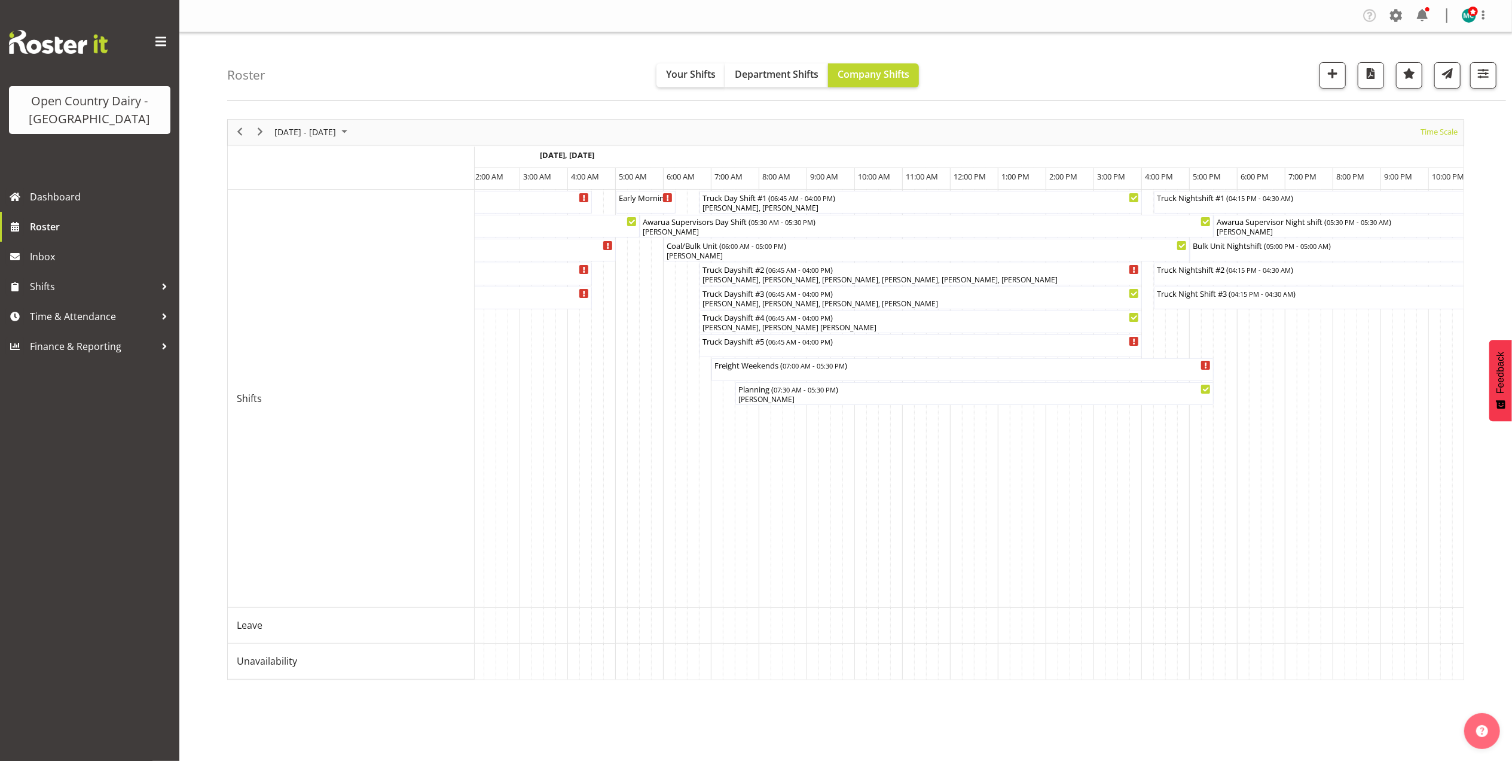
scroll to position [0, 7047]
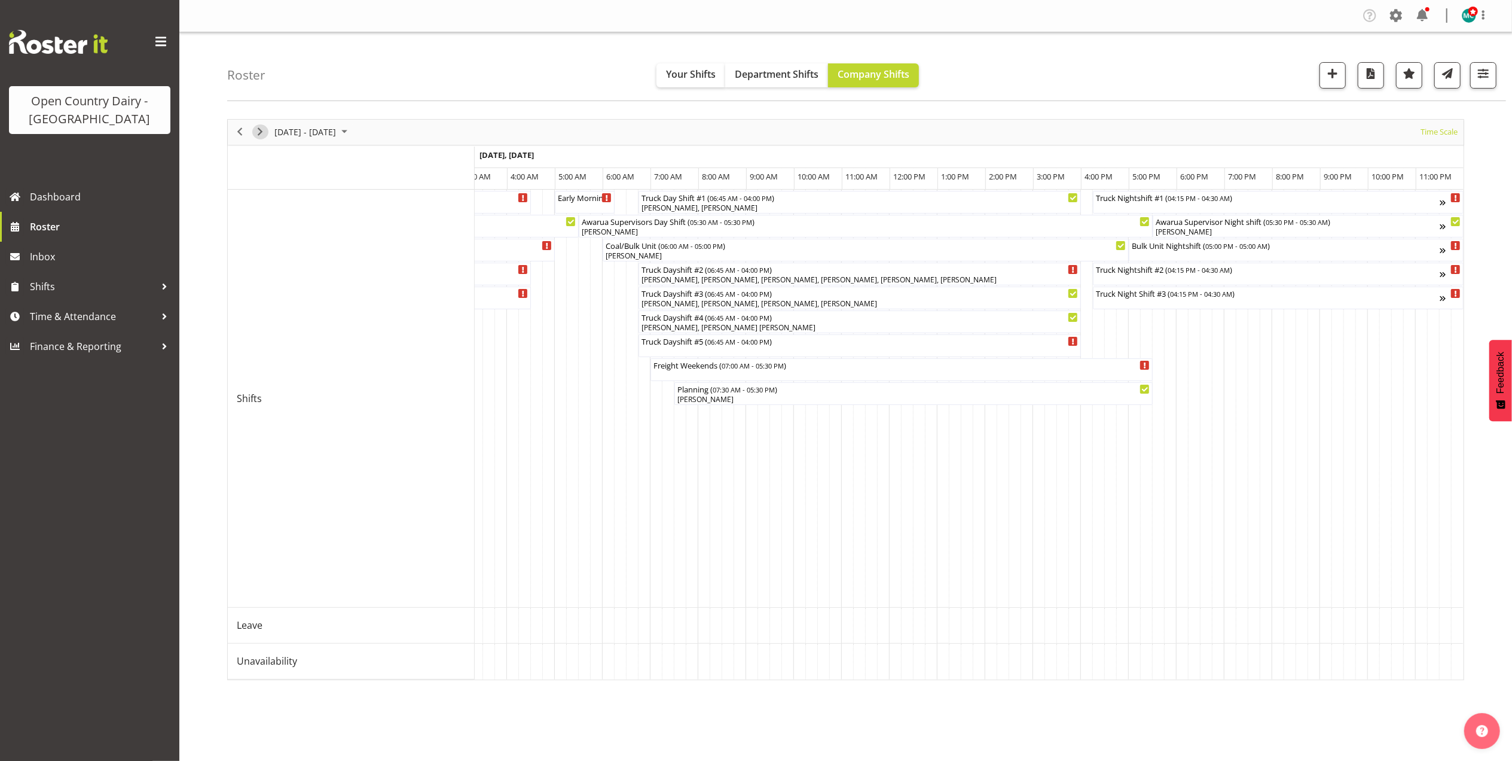
click at [263, 130] on span "Next" at bounding box center [260, 131] width 14 height 15
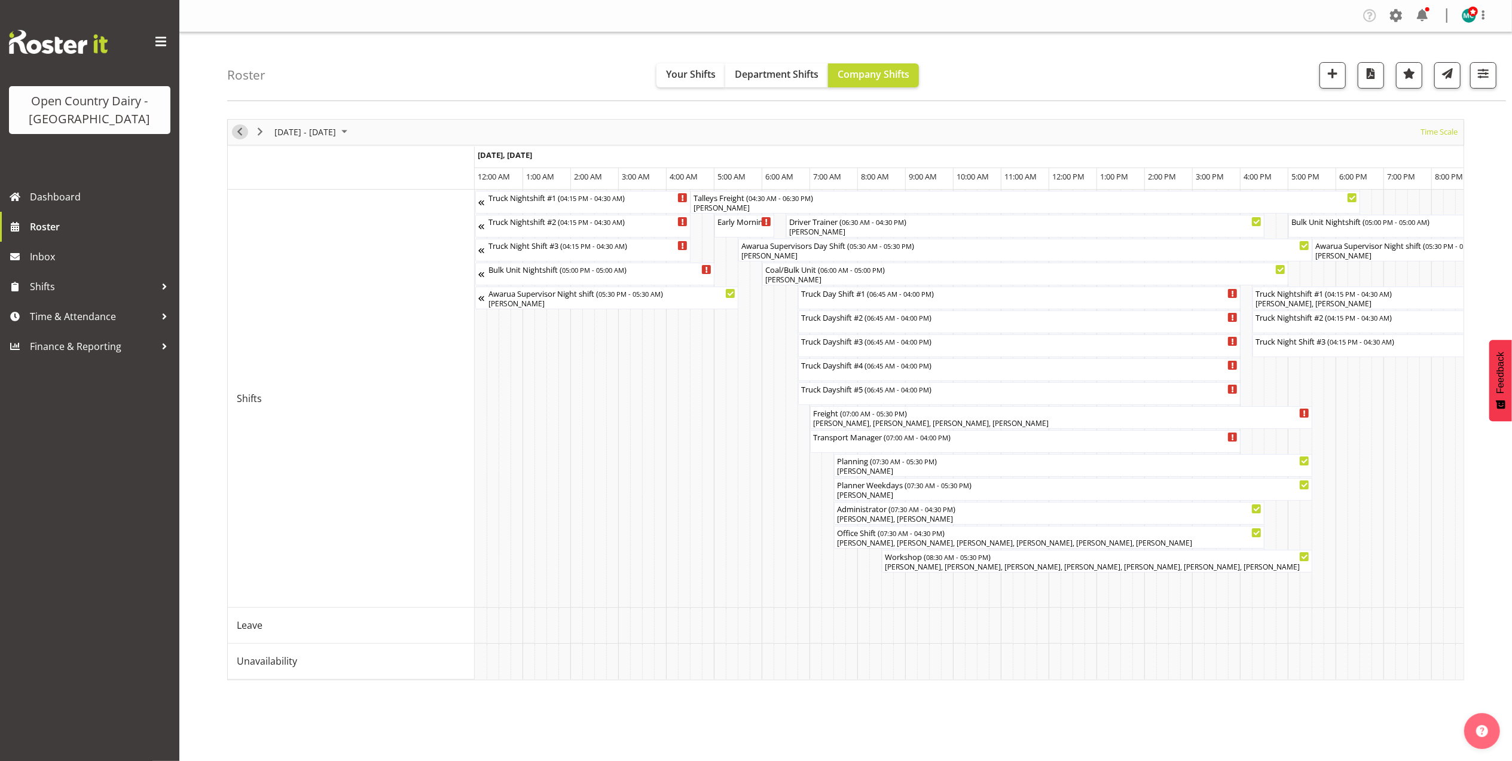
click at [231, 132] on div "previous period" at bounding box center [240, 132] width 20 height 25
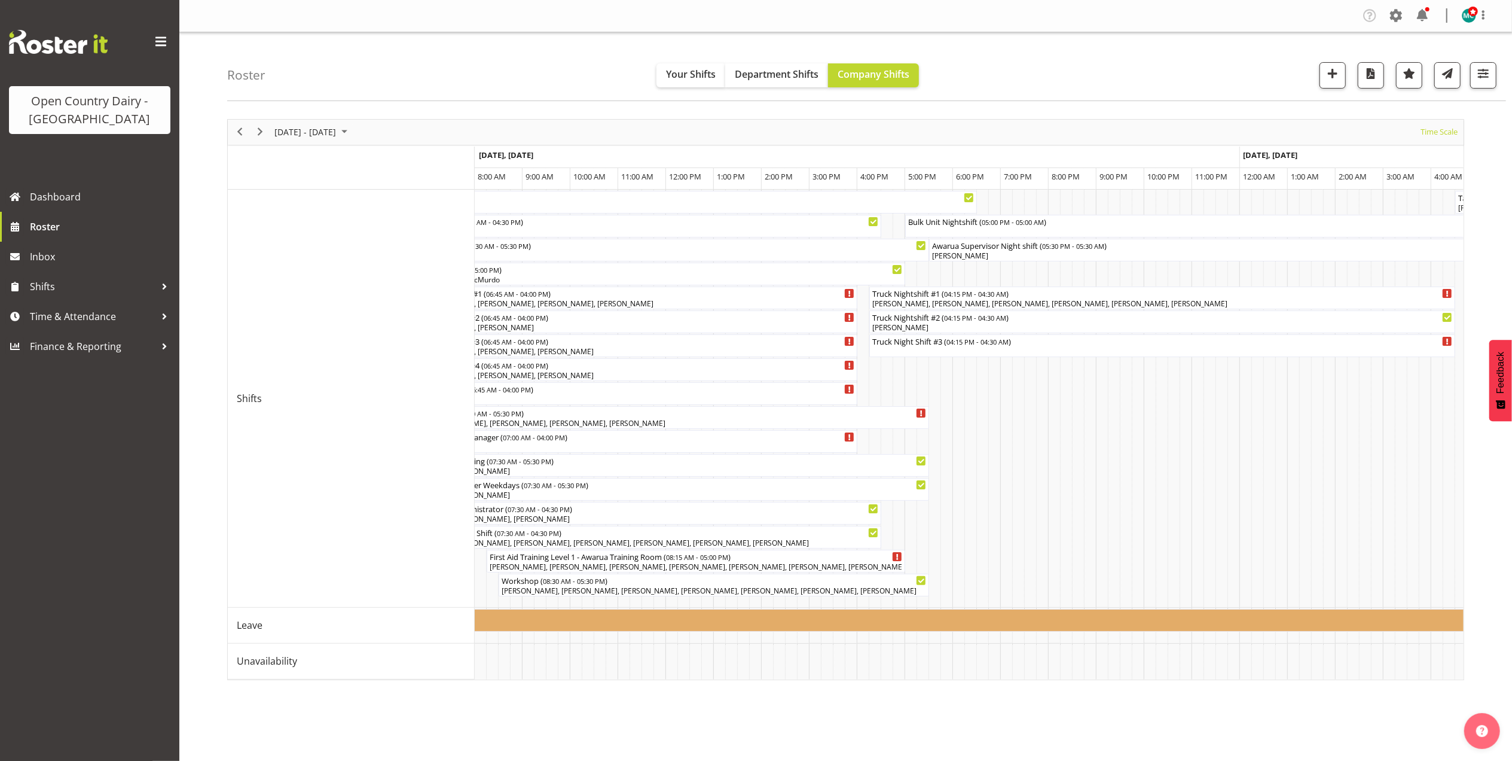
scroll to position [0, 2746]
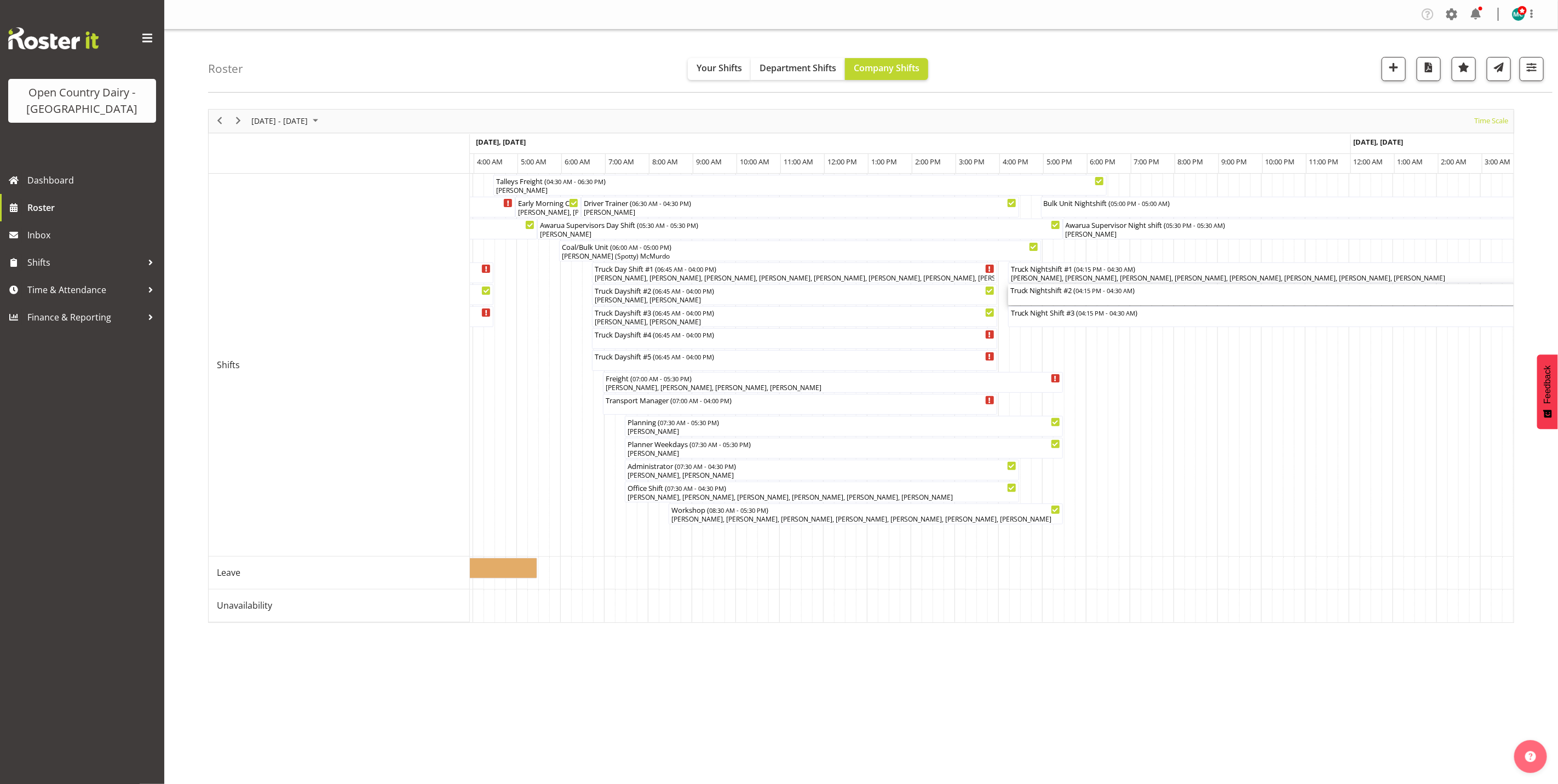
click at [1069, 298] on div "Truck Nightshift #2 ( 04:15 PM - 04:30 AM )" at bounding box center [1276, 294] width 532 height 21
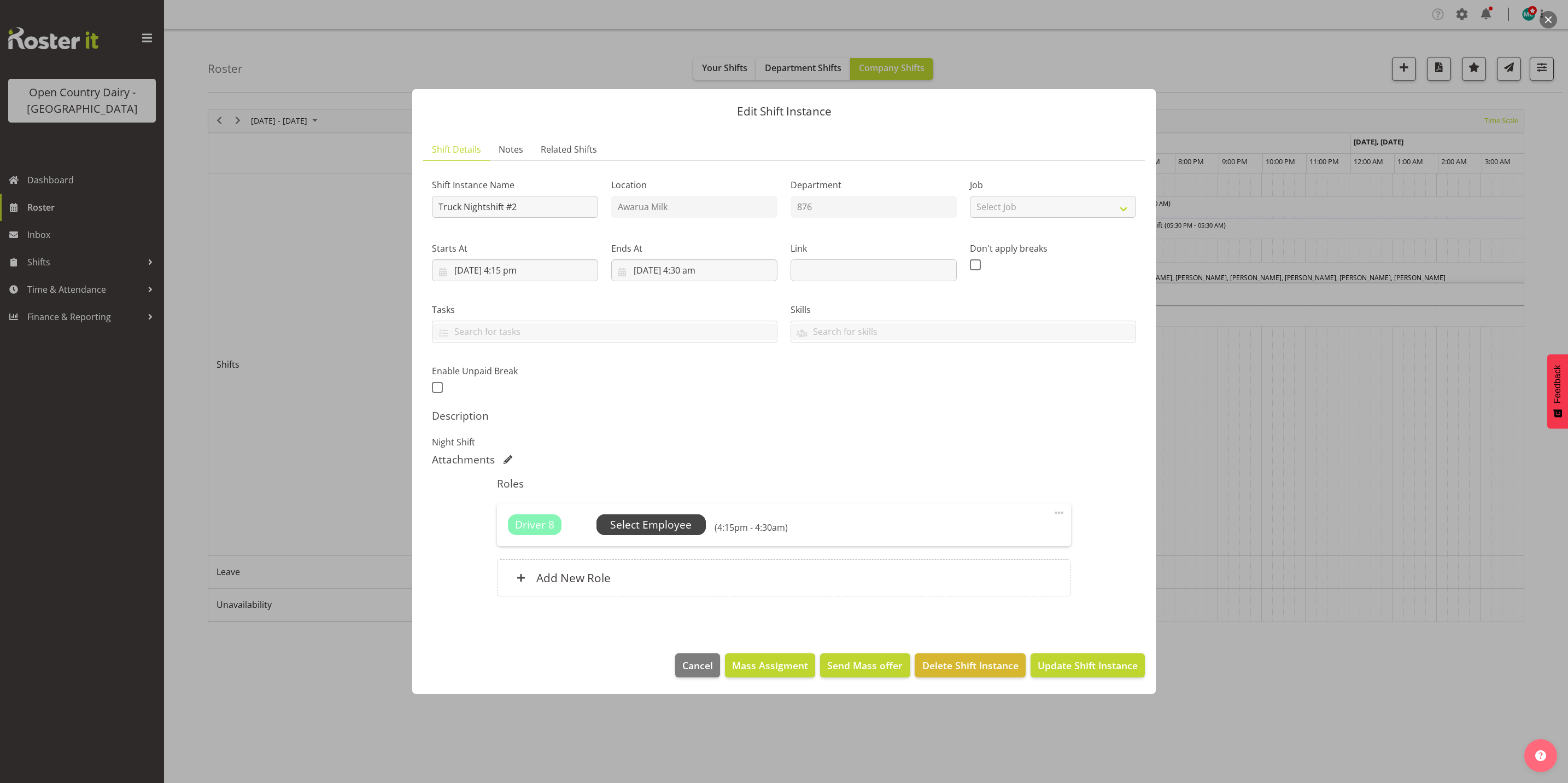
click at [659, 529] on span "Select Employee" at bounding box center [650, 524] width 81 height 16
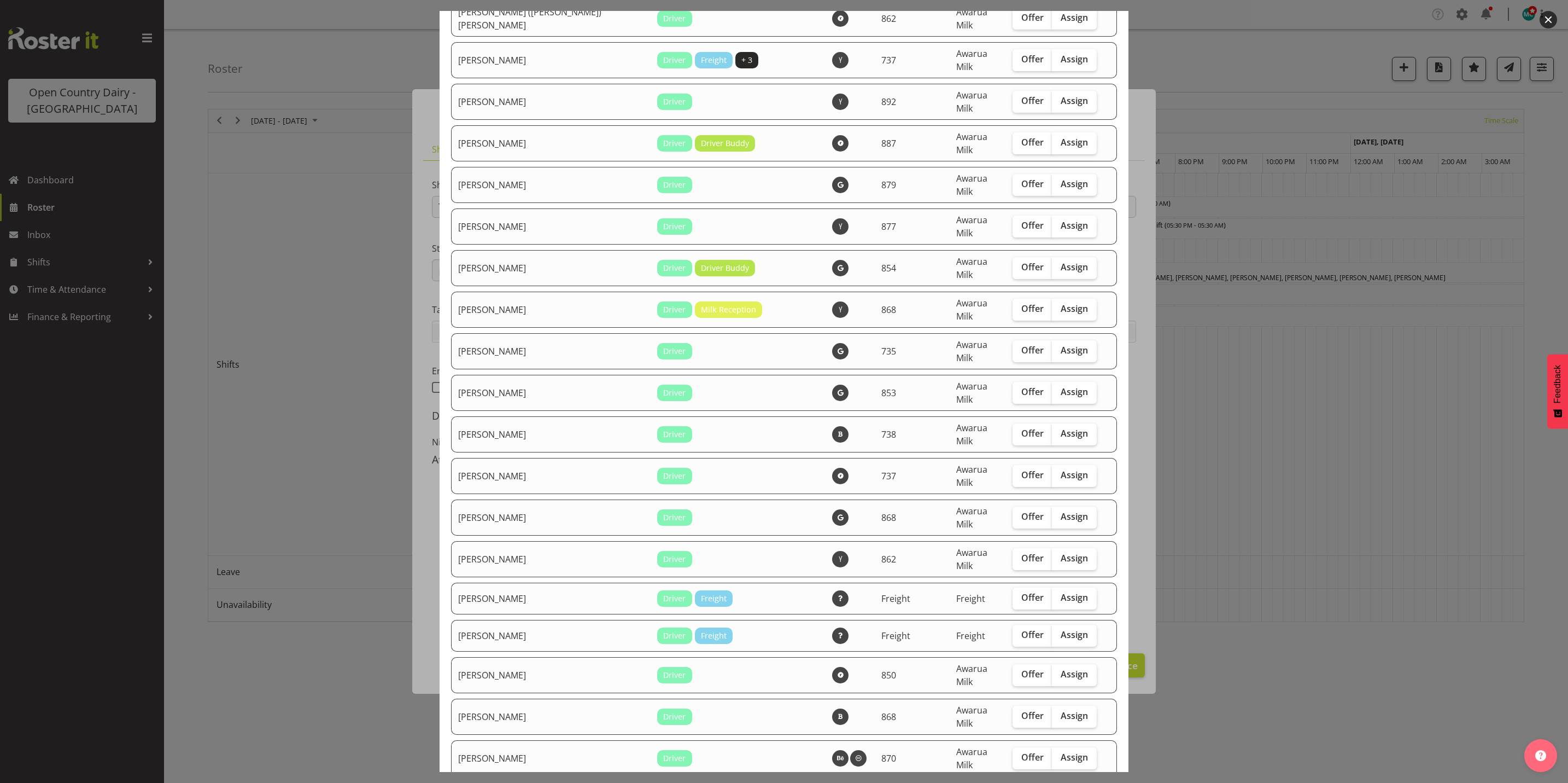
scroll to position [657, 0]
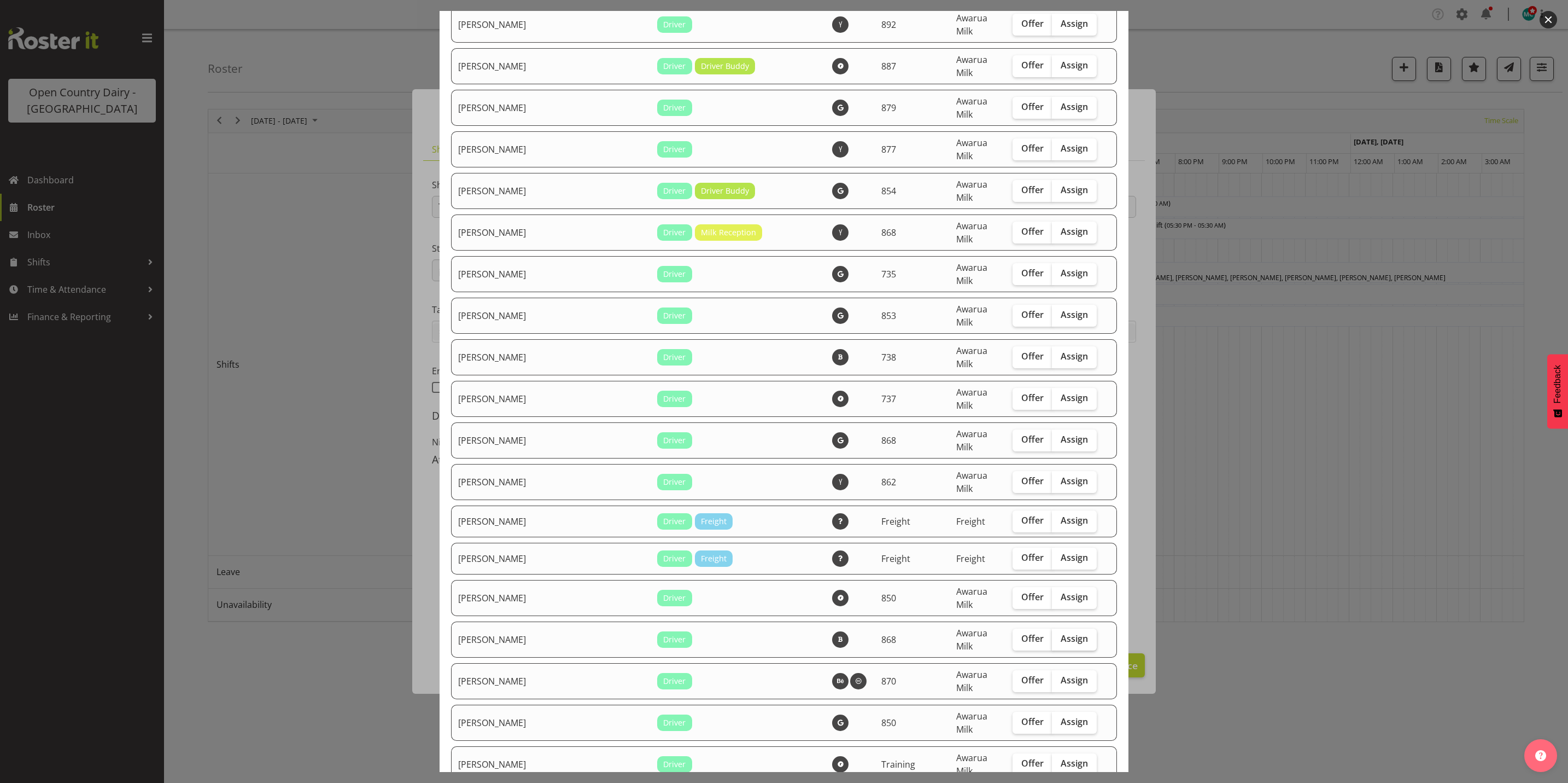
click at [1058, 628] on label "Assign" at bounding box center [1073, 639] width 45 height 22
click at [1058, 635] on input "Assign" at bounding box center [1055, 638] width 7 height 7
checkbox input "true"
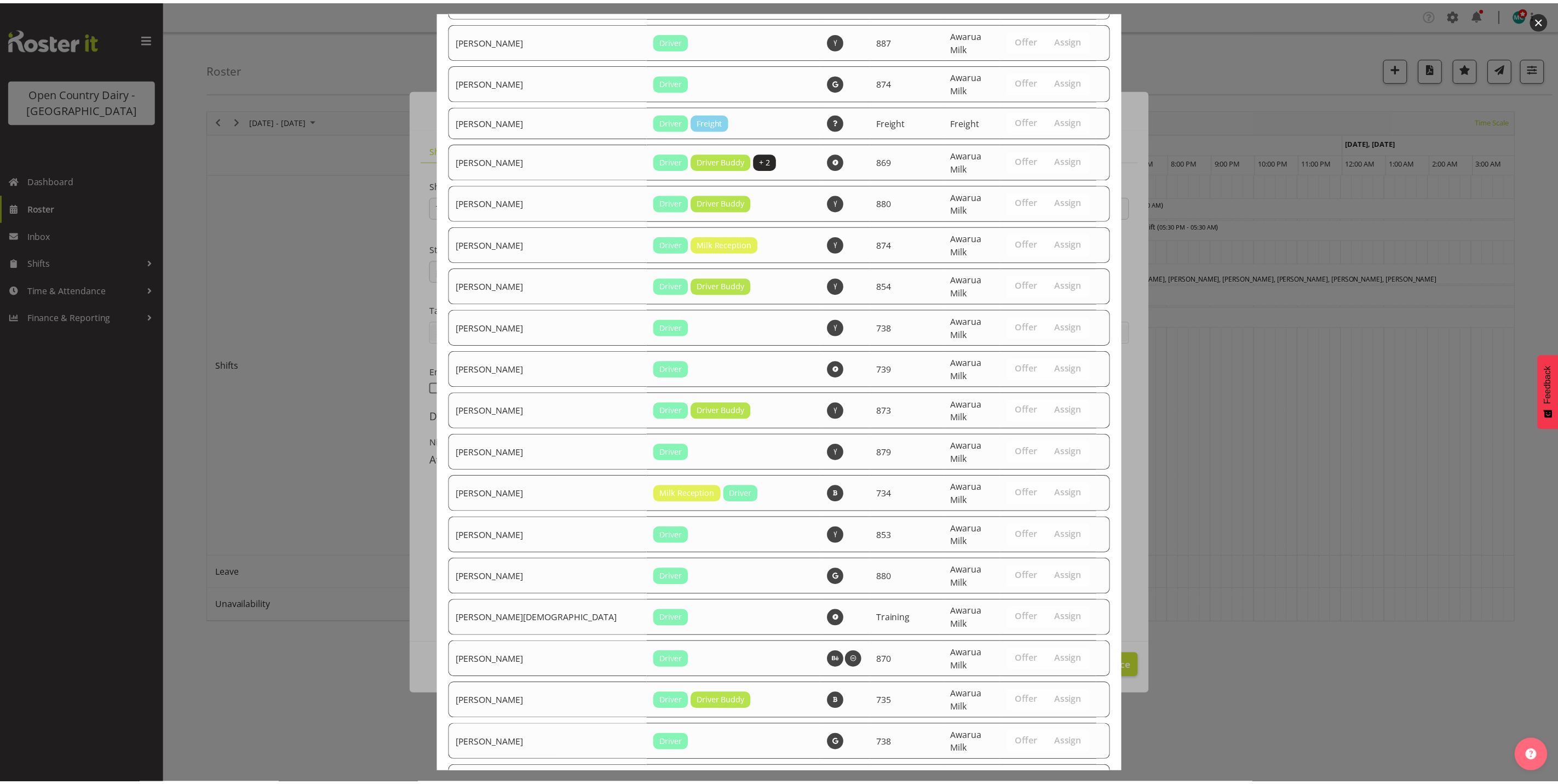
scroll to position [2613, 0]
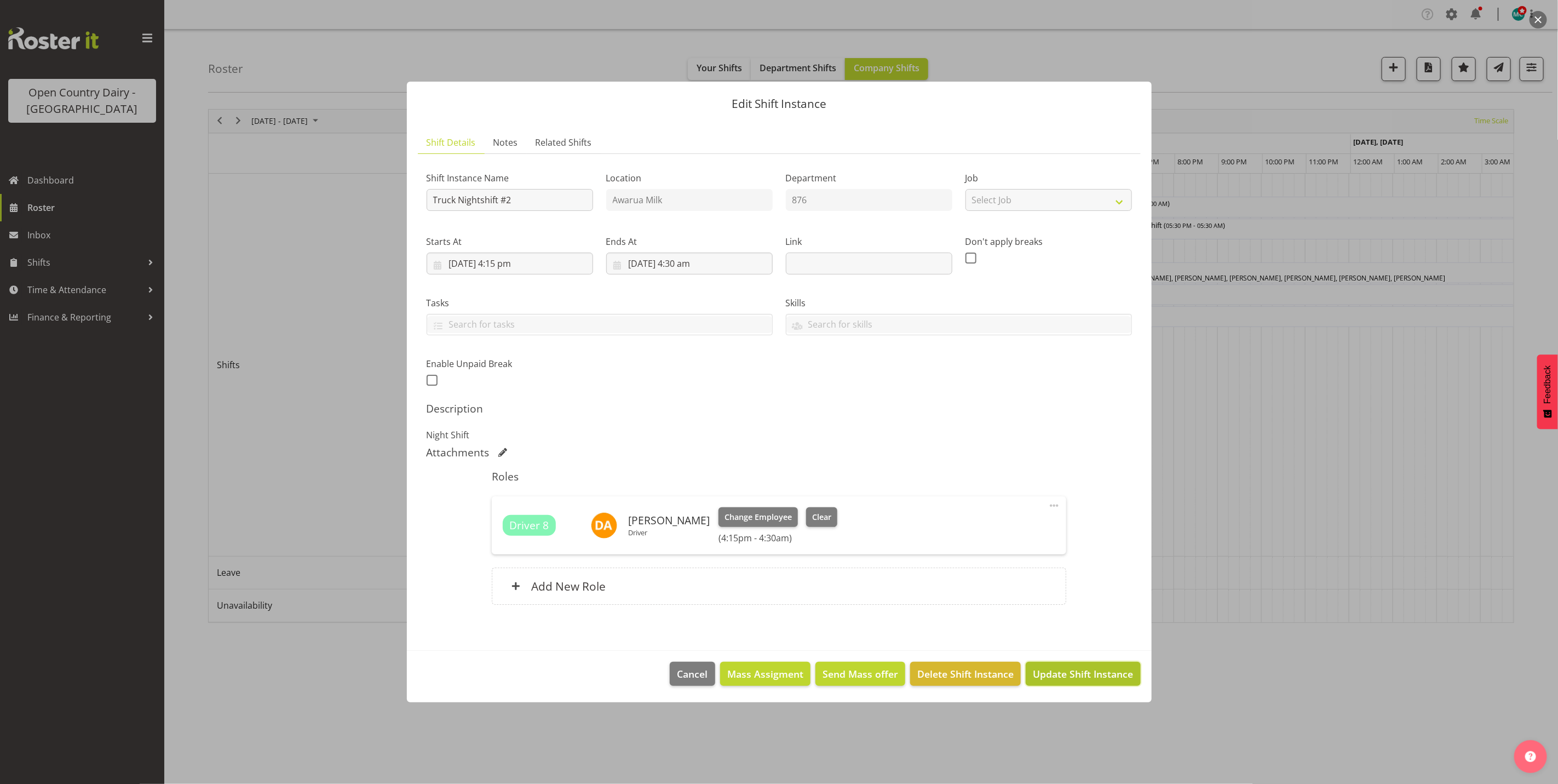
click at [1072, 672] on span "Update Shift Instance" at bounding box center [1083, 674] width 100 height 15
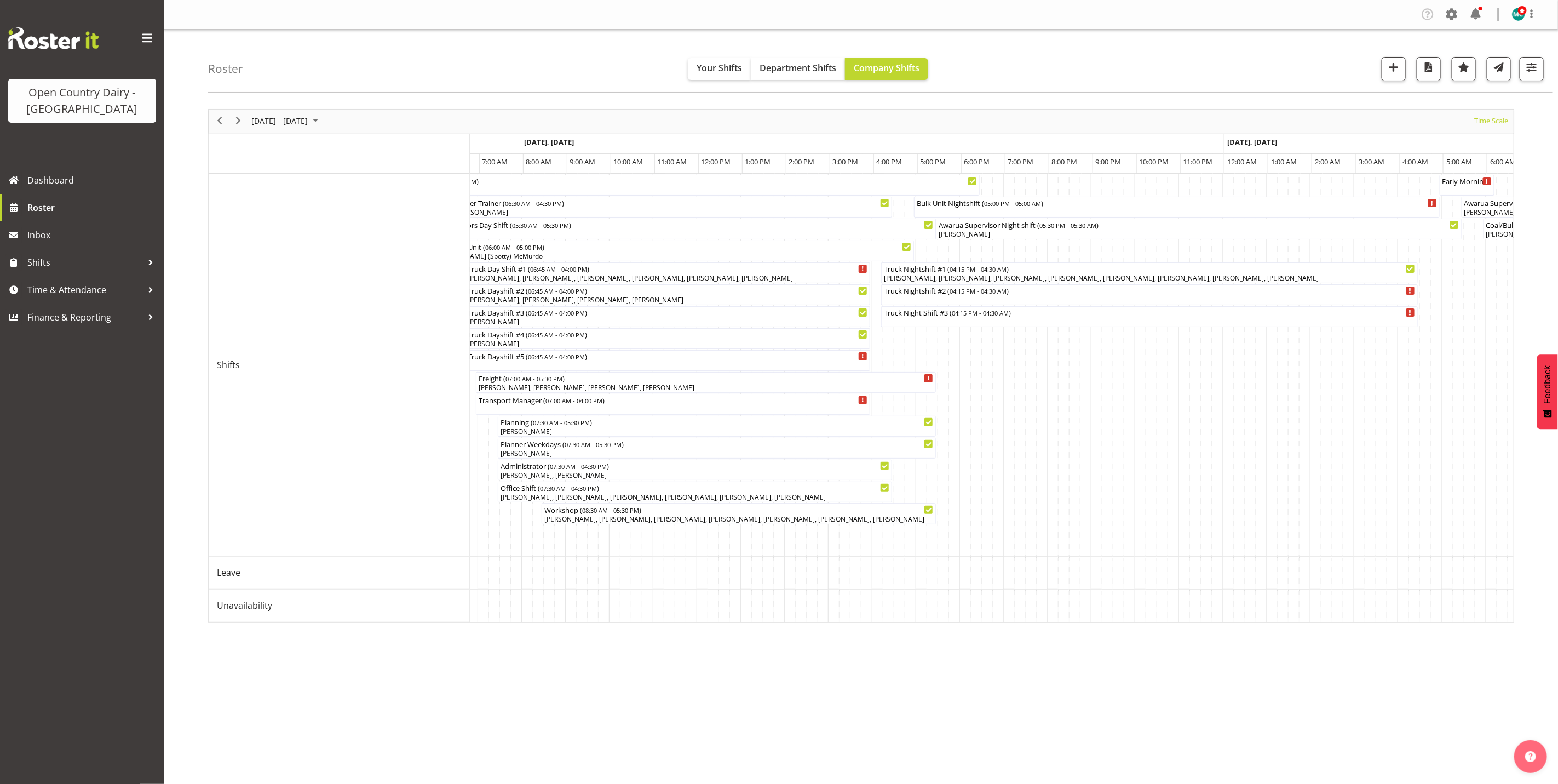
scroll to position [0, 4553]
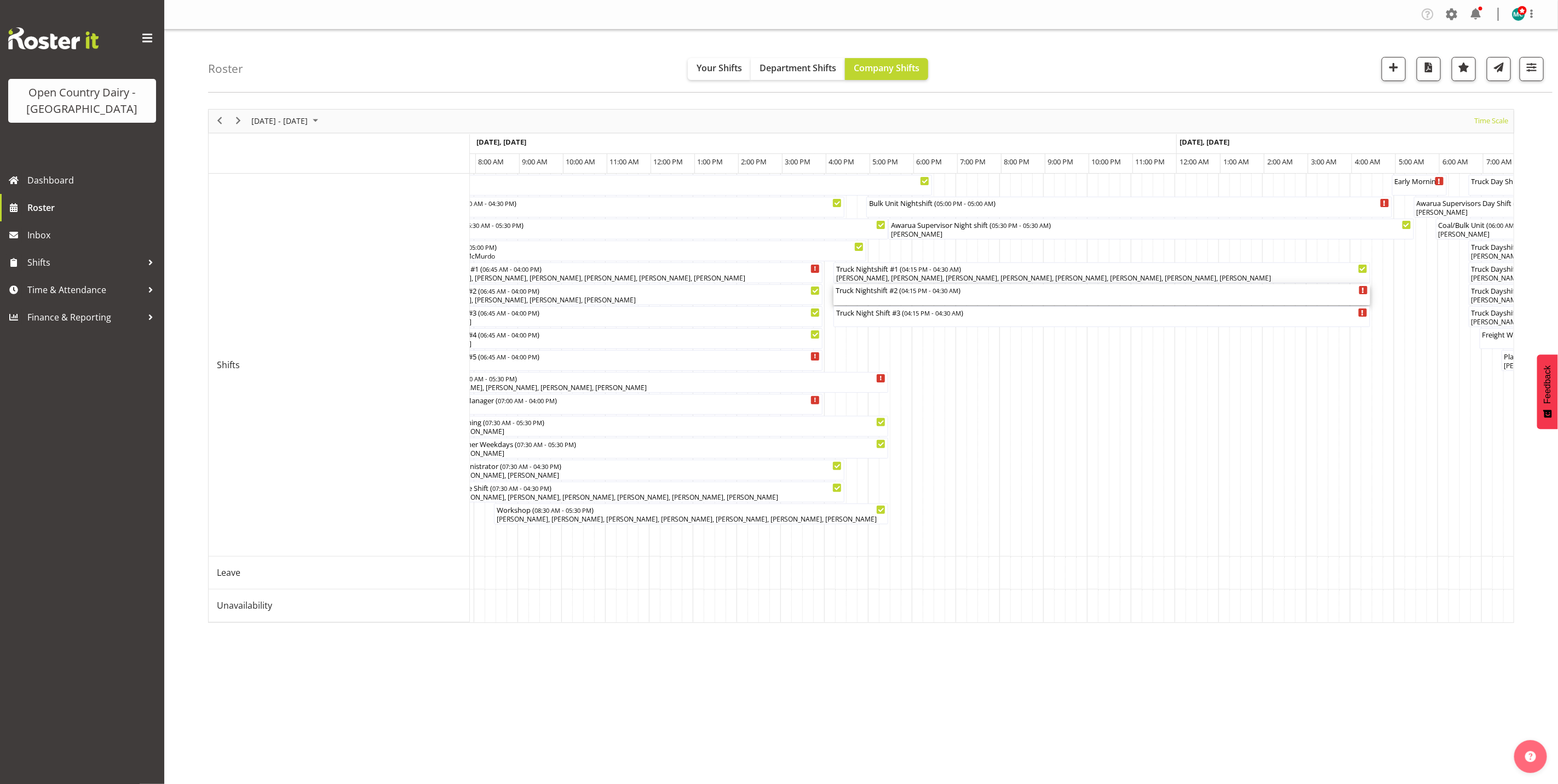
click at [889, 292] on div "Truck Nightshift #2 ( 04:15 PM - 04:30 AM )" at bounding box center [1101, 289] width 532 height 11
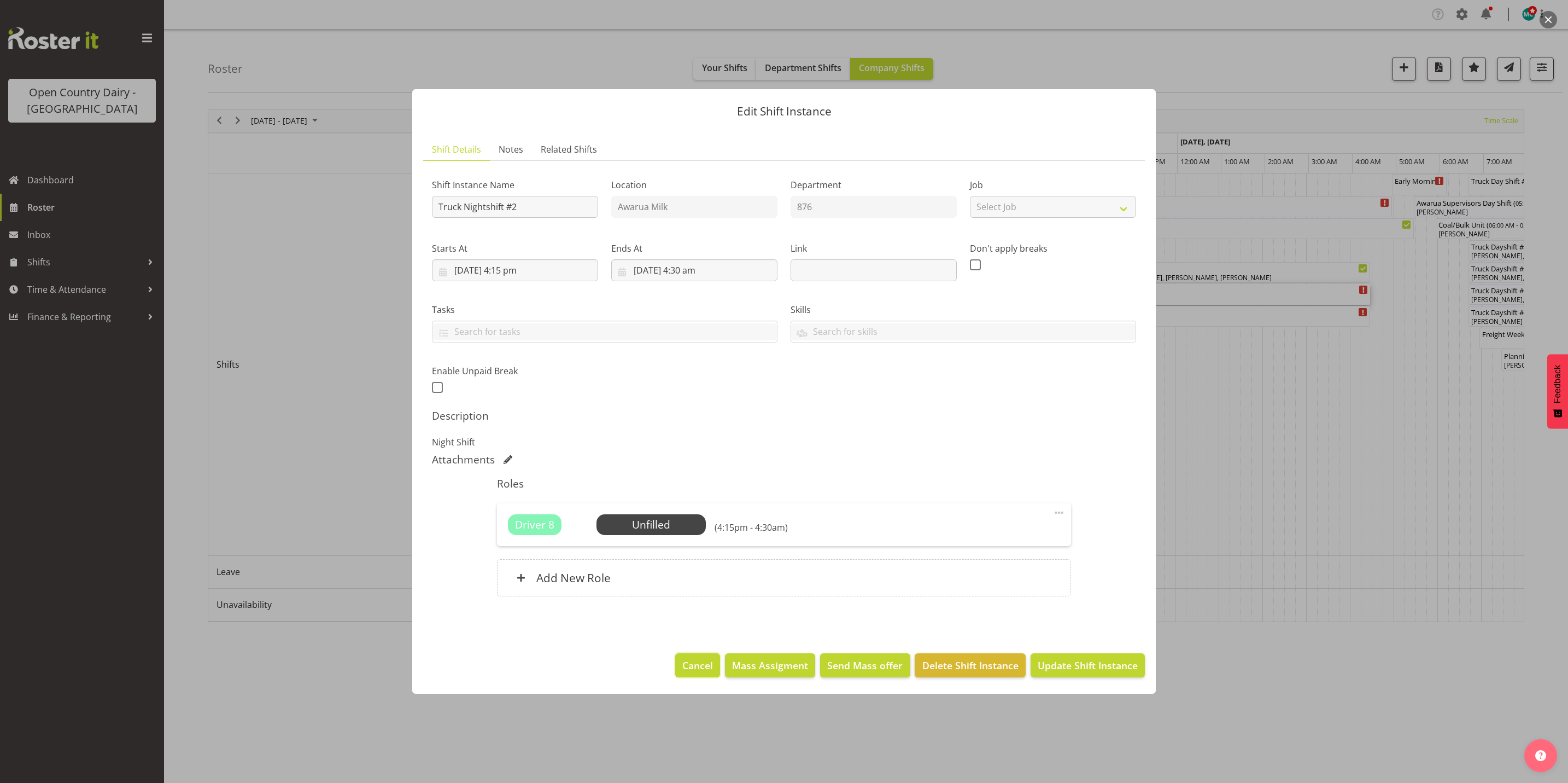
click at [693, 665] on span "Cancel" at bounding box center [697, 665] width 30 height 15
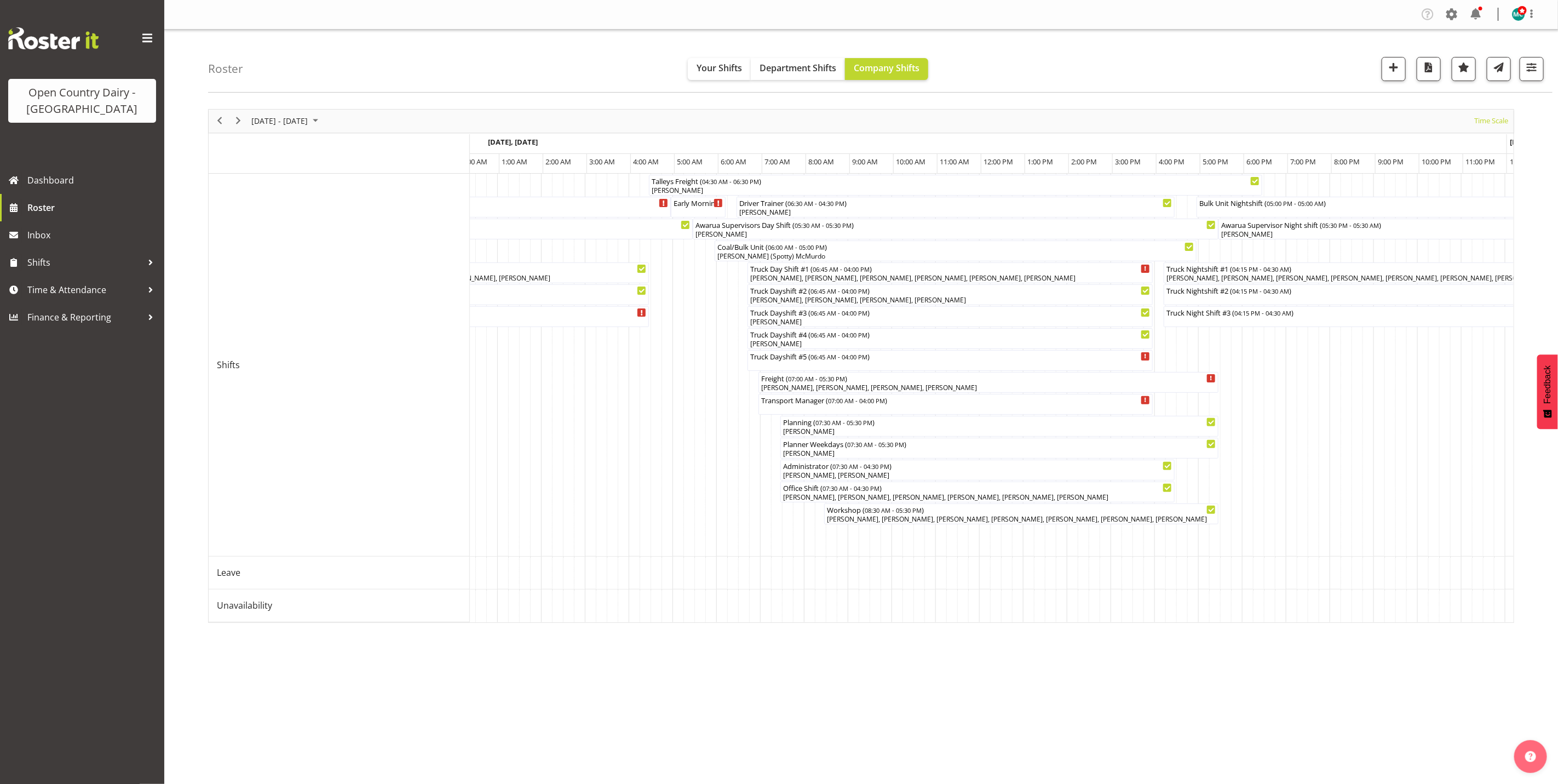
scroll to position [0, 4217]
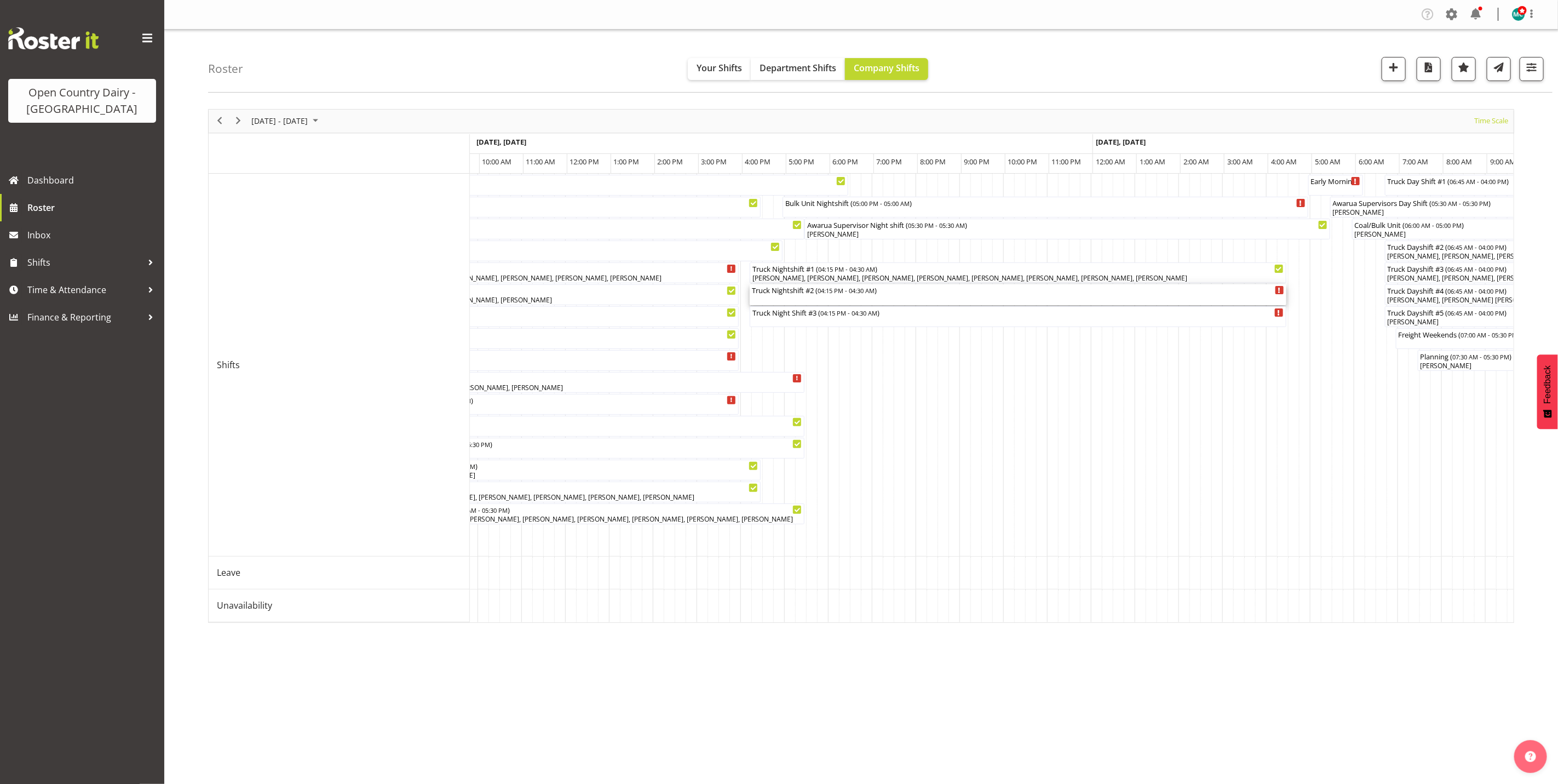
click at [817, 299] on div "Truck Nightshift #2 ( 04:15 PM - 04:30 AM )" at bounding box center [1018, 294] width 532 height 21
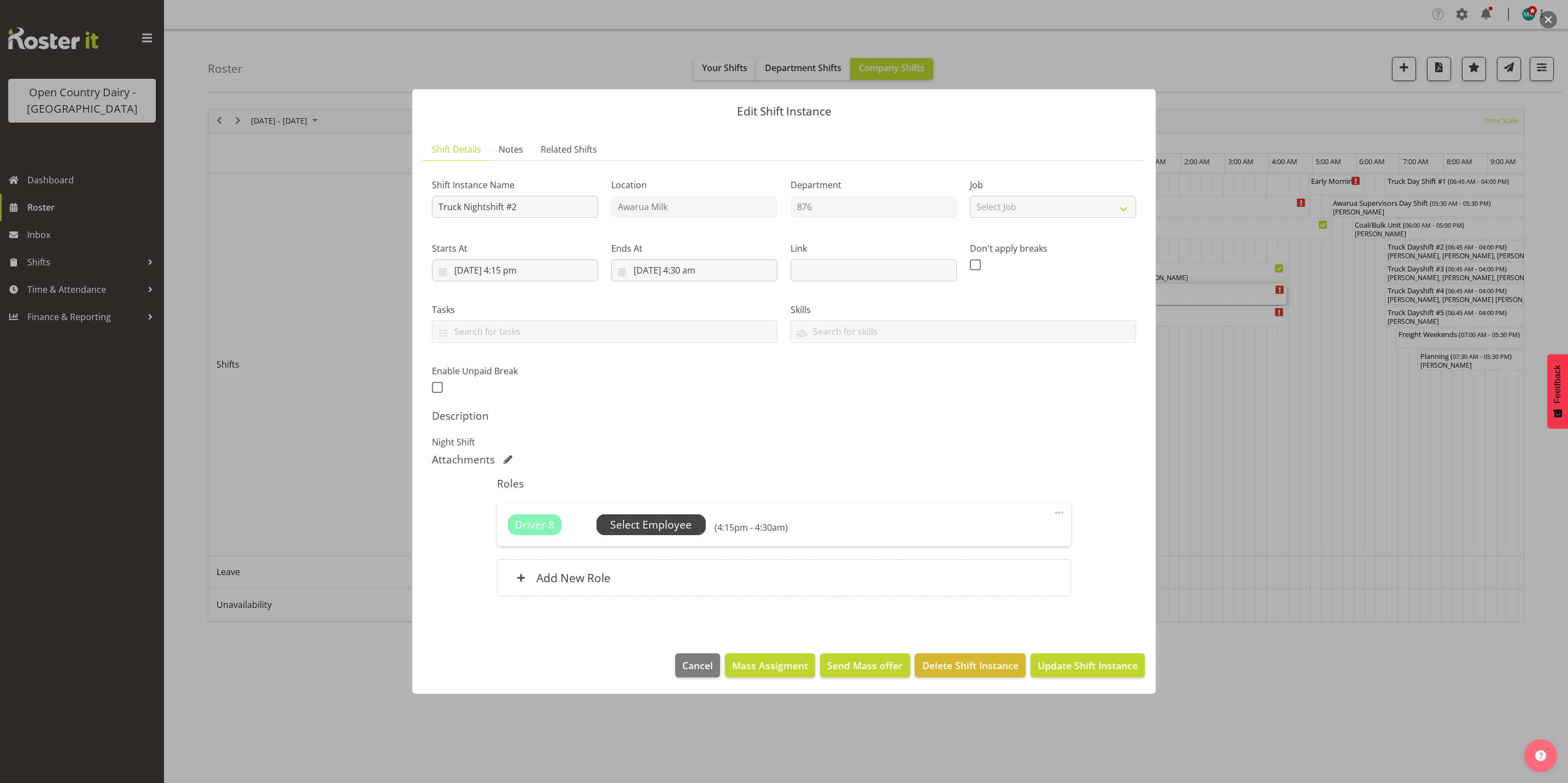
click at [661, 527] on span "Select Employee" at bounding box center [650, 524] width 81 height 16
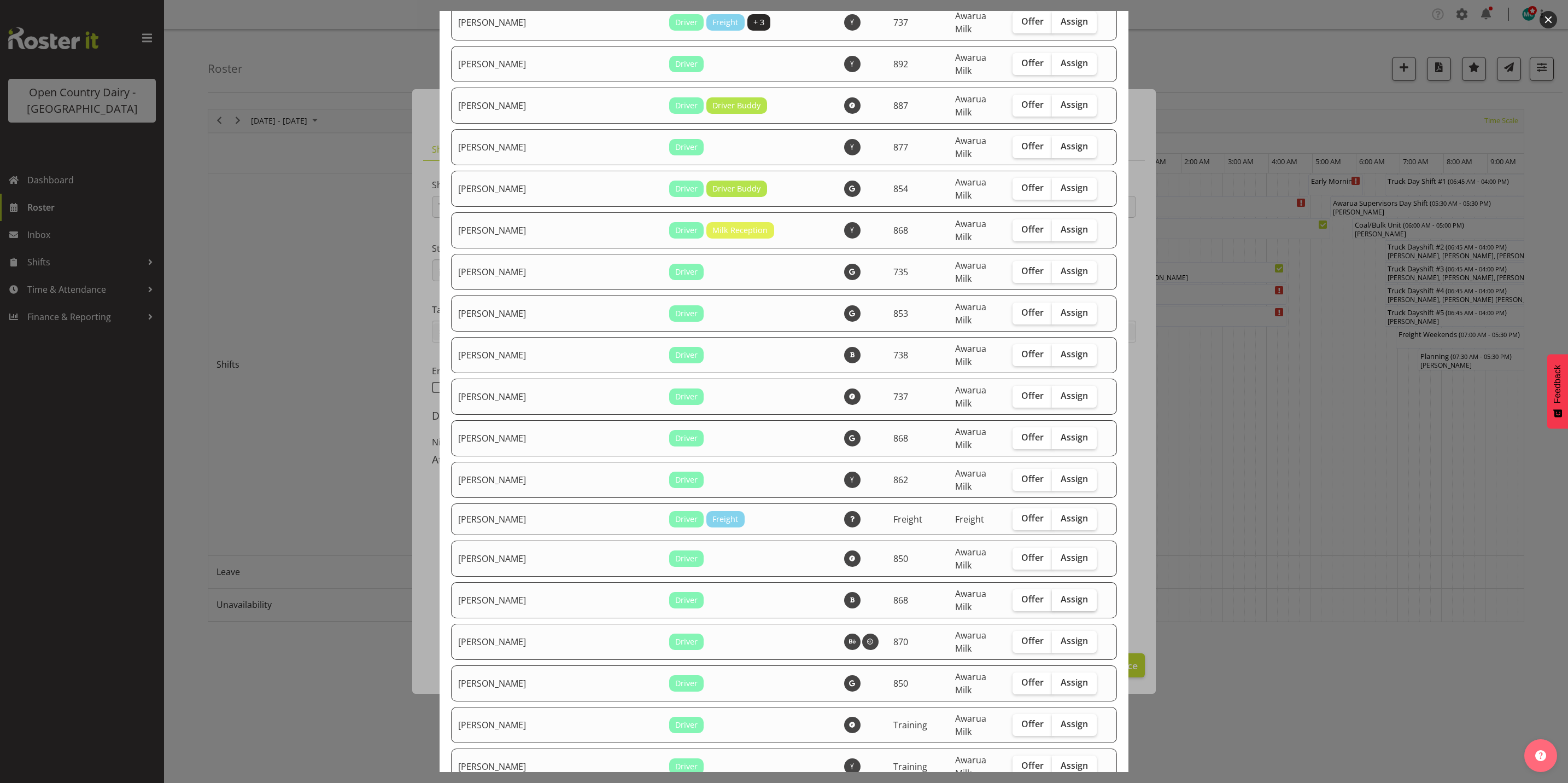
click at [1061, 594] on span "Assign" at bounding box center [1074, 599] width 27 height 11
click at [1051, 595] on input "Assign" at bounding box center [1055, 599] width 7 height 7
checkbox input "true"
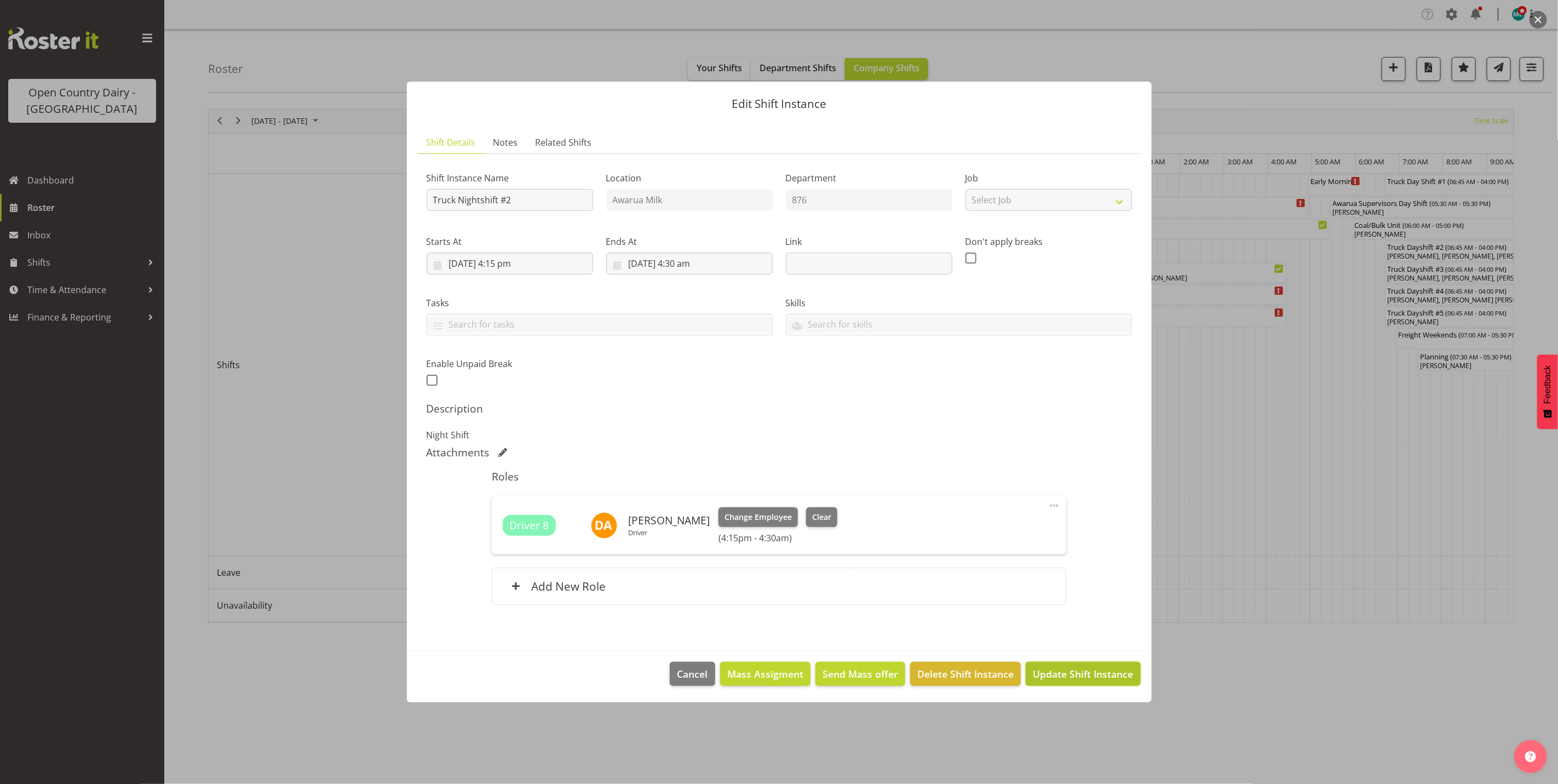
click at [1076, 677] on span "Update Shift Instance" at bounding box center [1083, 674] width 100 height 15
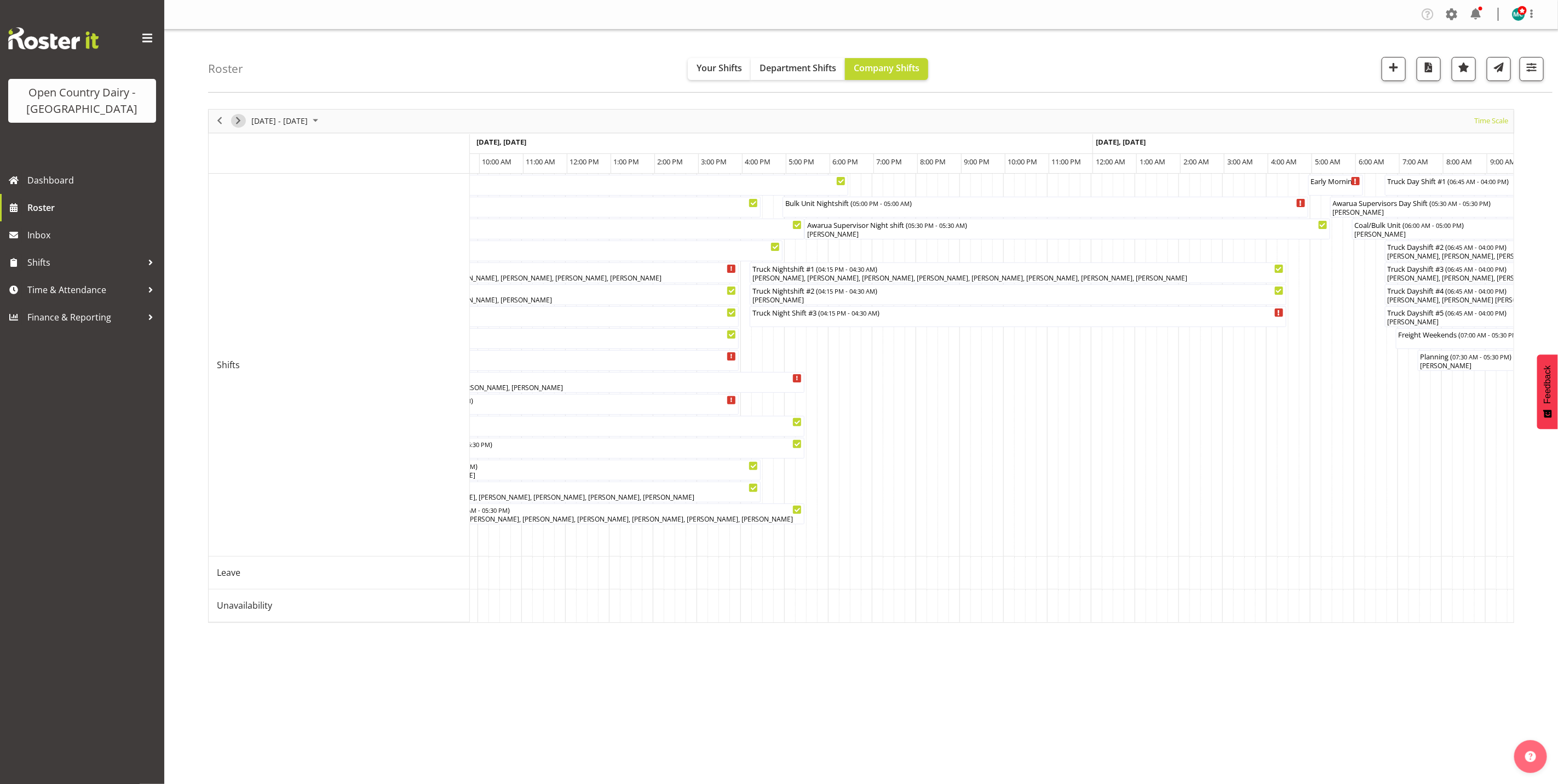
click at [242, 124] on span "Next" at bounding box center [238, 120] width 13 height 14
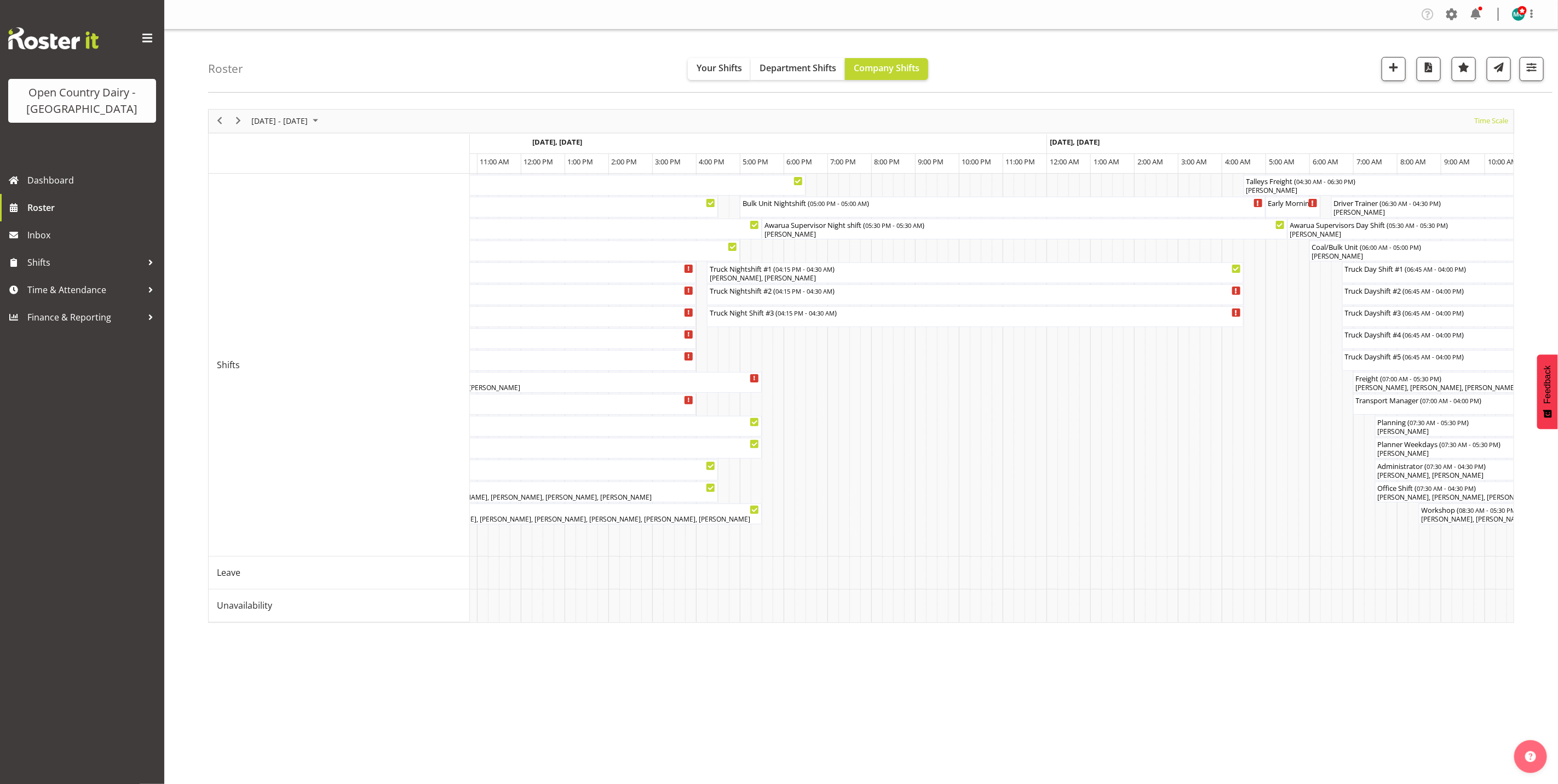
scroll to position [0, 618]
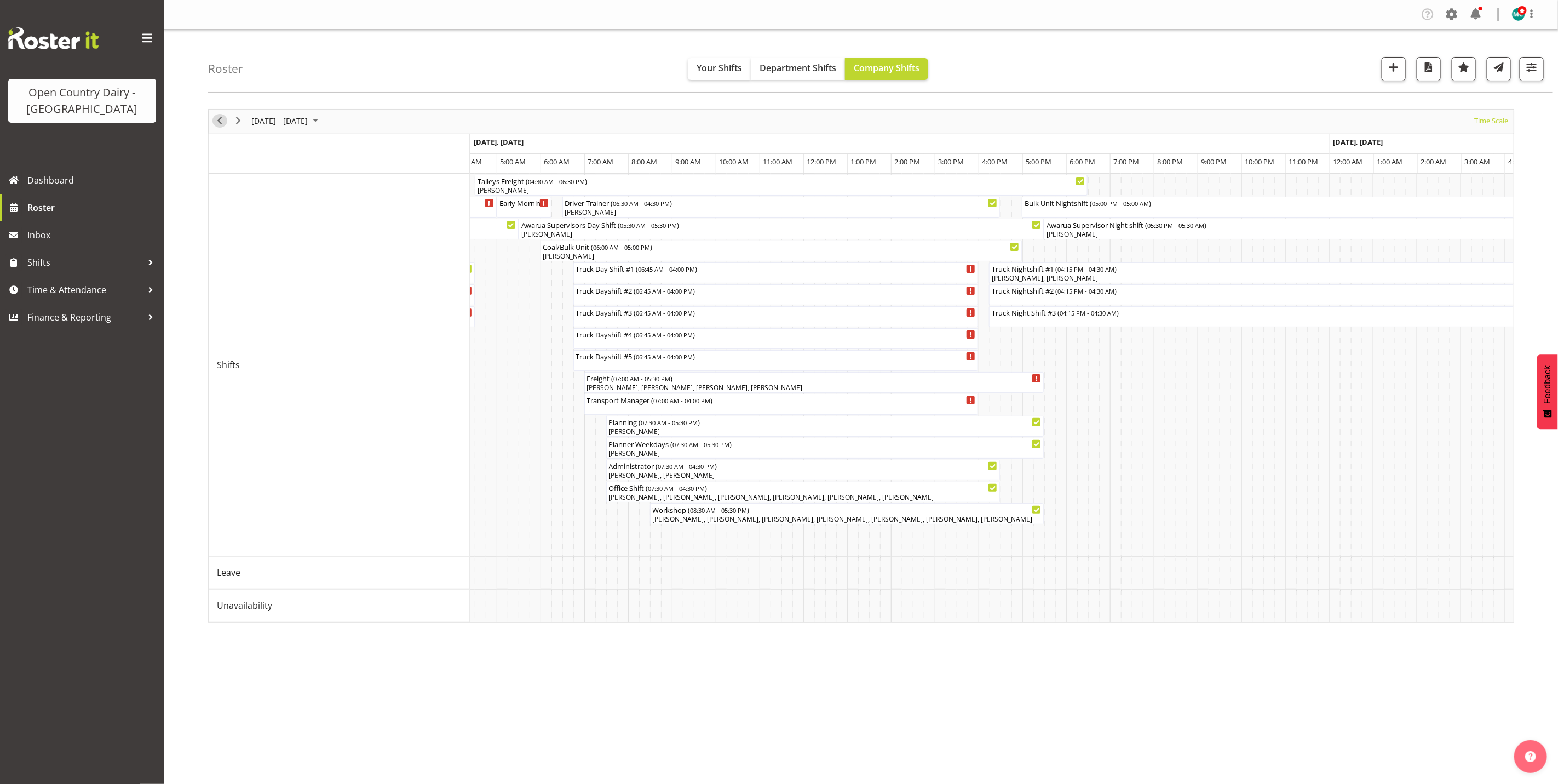
click at [219, 122] on span "Previous" at bounding box center [220, 120] width 13 height 14
